Goal: Task Accomplishment & Management: Use online tool/utility

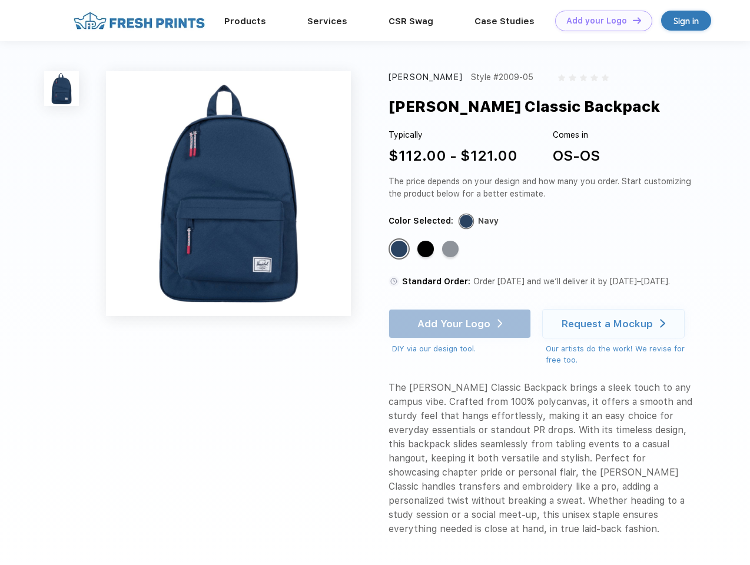
click at [599, 21] on link "Add your Logo Design Tool" at bounding box center [603, 21] width 97 height 21
click at [0, 0] on div "Design Tool" at bounding box center [0, 0] width 0 height 0
click at [632, 20] on link "Add your Logo Design Tool" at bounding box center [603, 21] width 97 height 21
click at [62, 88] on img at bounding box center [61, 88] width 35 height 35
click at [400, 250] on div "Standard Color" at bounding box center [399, 249] width 16 height 16
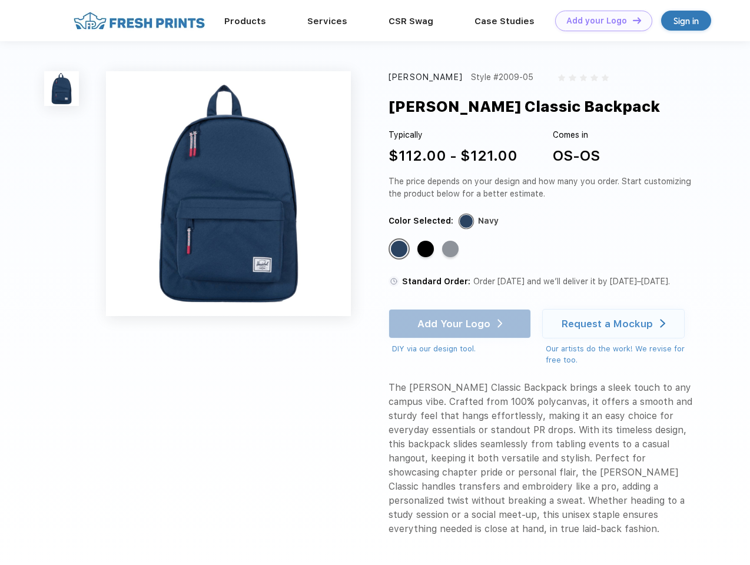
click at [427, 250] on div "Standard Color" at bounding box center [425, 249] width 16 height 16
click at [451, 250] on div "Standard Color" at bounding box center [450, 249] width 16 height 16
click at [461, 324] on div "Add Your Logo DIY via our design tool. Ah shoot! This product isn't up in our d…" at bounding box center [459, 332] width 142 height 46
click at [615, 324] on div "Request a Mockup" at bounding box center [607, 324] width 91 height 12
